Goal: Navigation & Orientation: Find specific page/section

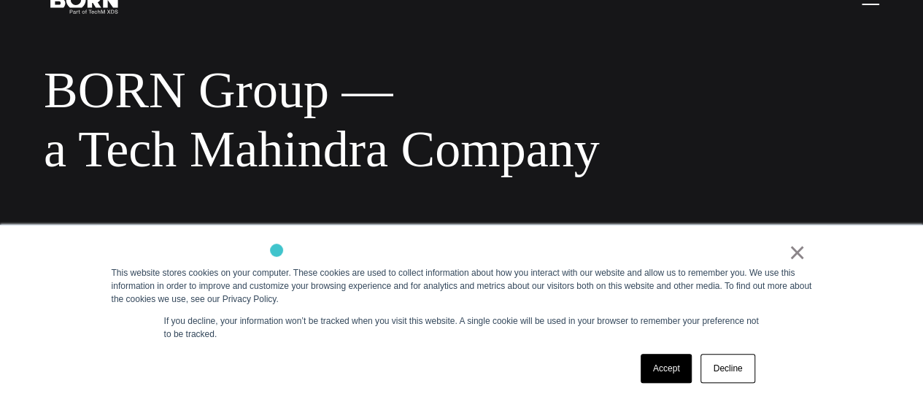
scroll to position [73, 0]
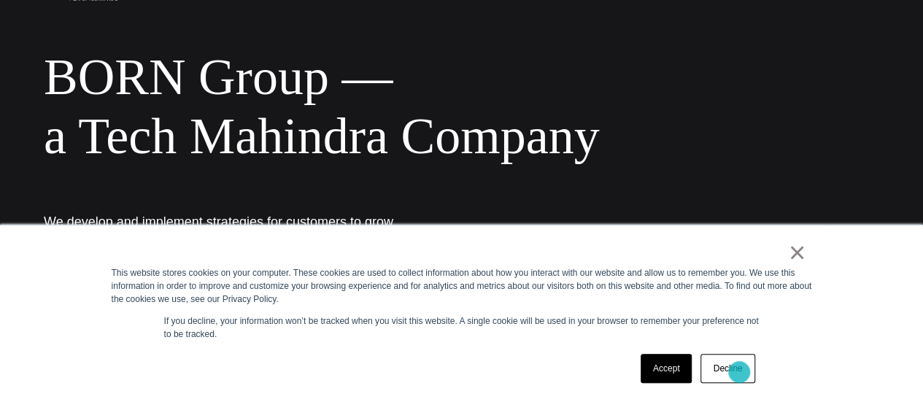
click at [739, 372] on link "Decline" at bounding box center [728, 368] width 54 height 29
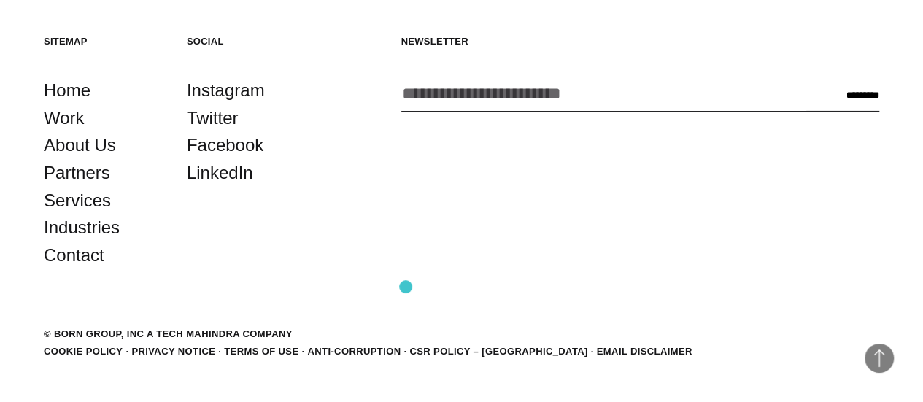
scroll to position [2481, 0]
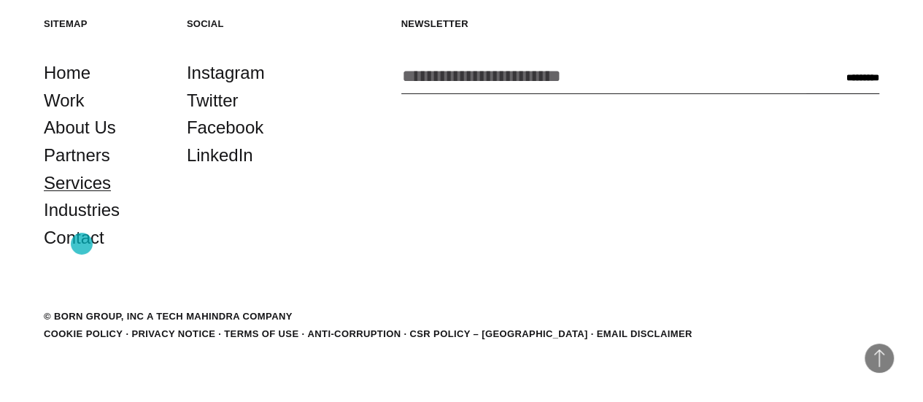
click at [82, 197] on link "Services" at bounding box center [77, 183] width 67 height 28
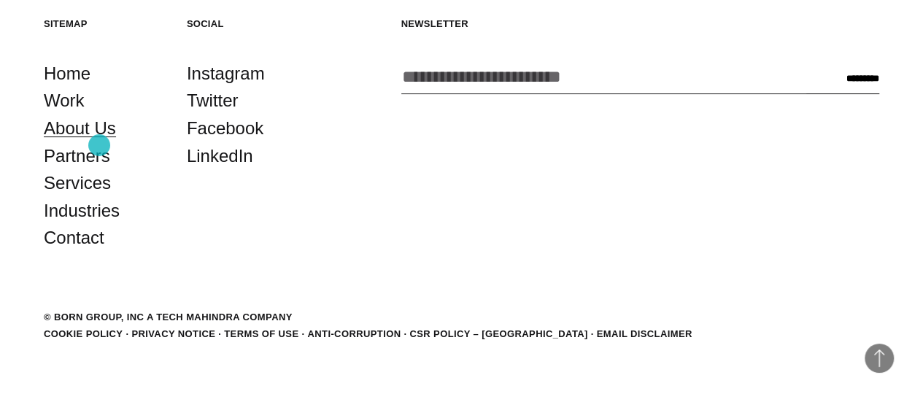
click at [93, 142] on link "About Us" at bounding box center [80, 129] width 72 height 28
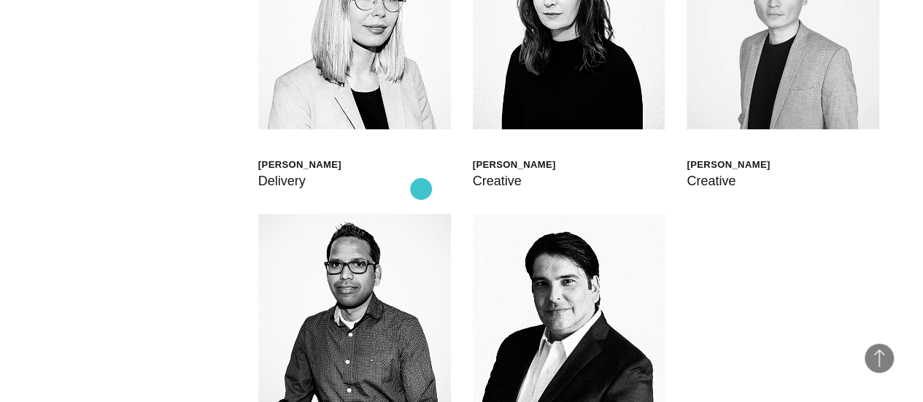
scroll to position [3354, 0]
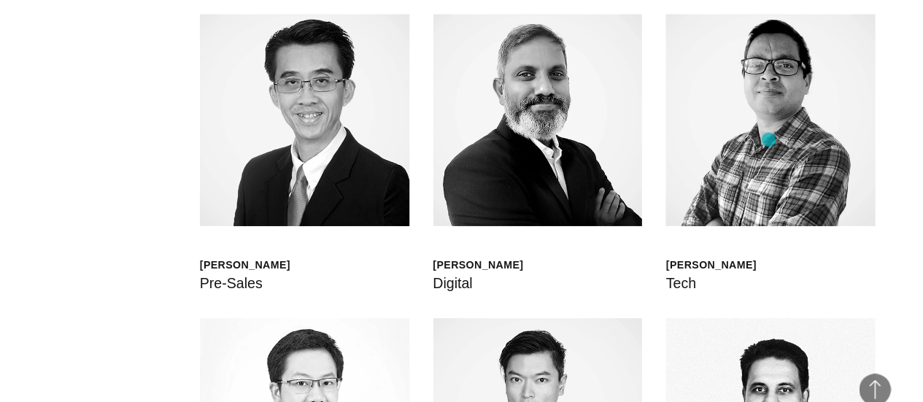
scroll to position [3578, 0]
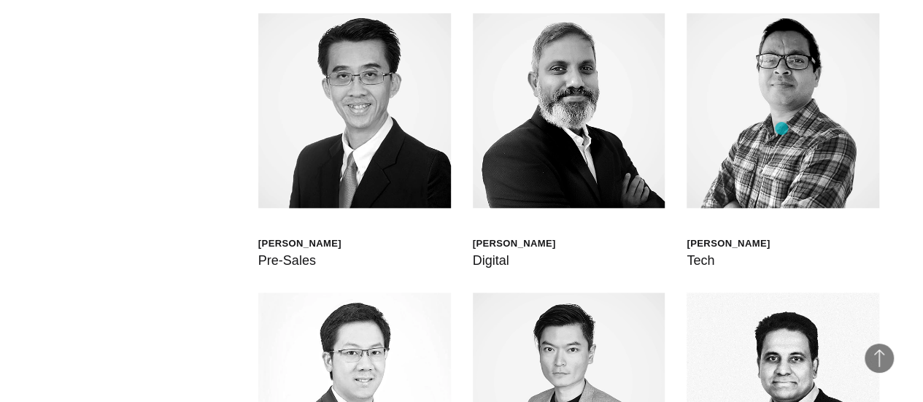
drag, startPoint x: 782, startPoint y: 128, endPoint x: 649, endPoint y: 240, distance: 173.0
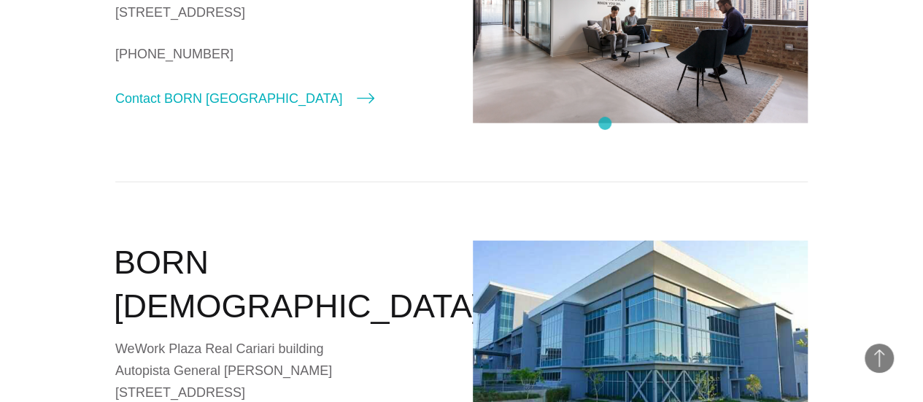
scroll to position [1897, 0]
